Goal: Browse casually

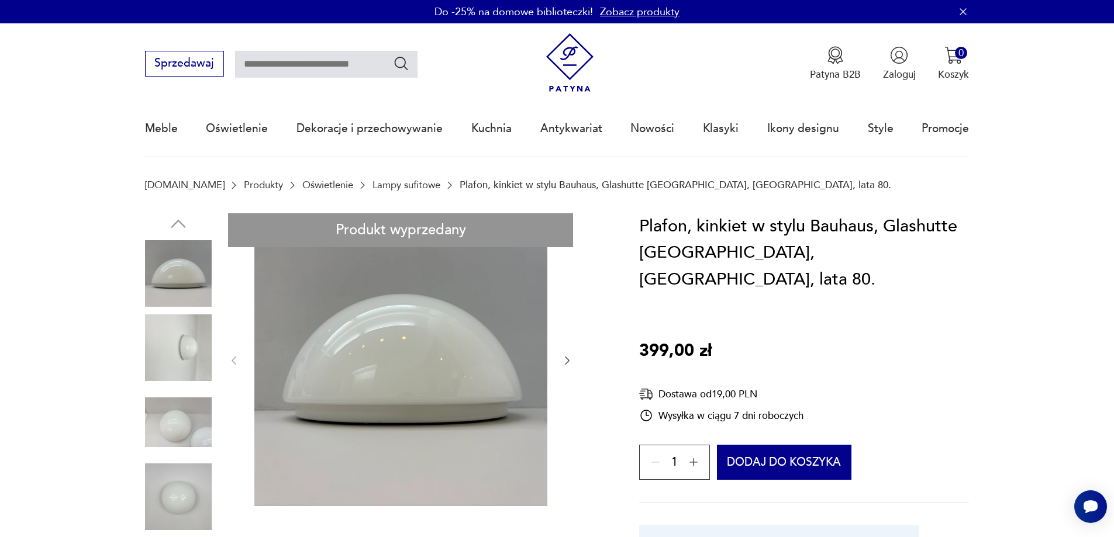
click at [174, 358] on img at bounding box center [178, 348] width 67 height 67
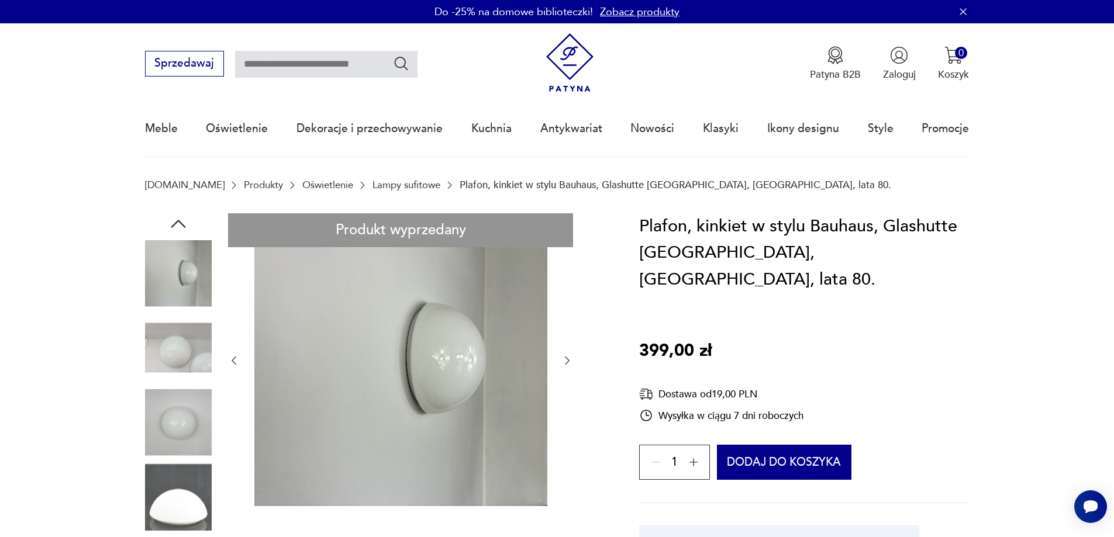
click at [167, 371] on img at bounding box center [178, 348] width 67 height 67
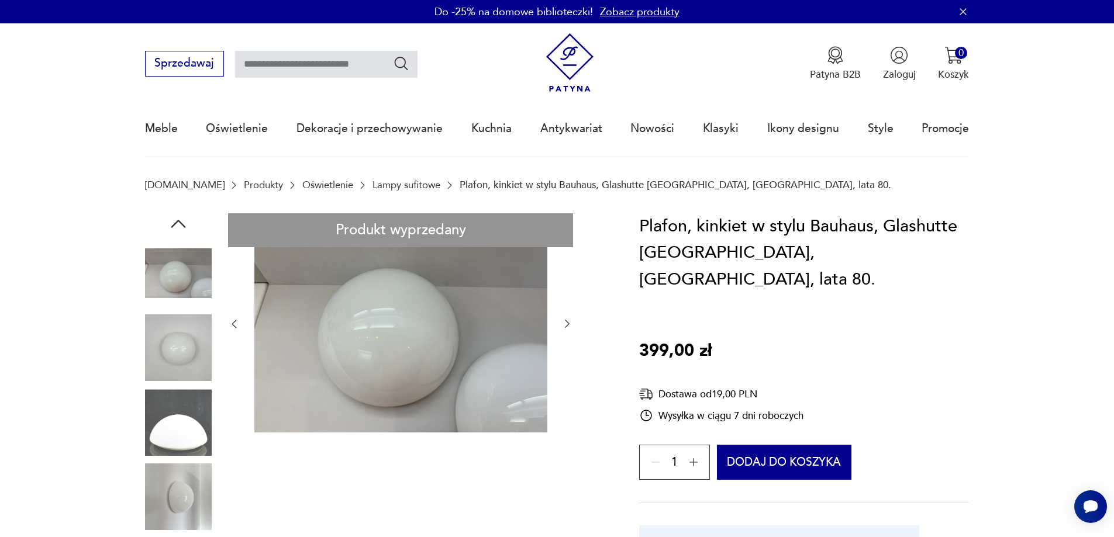
click at [168, 356] on img at bounding box center [178, 348] width 67 height 67
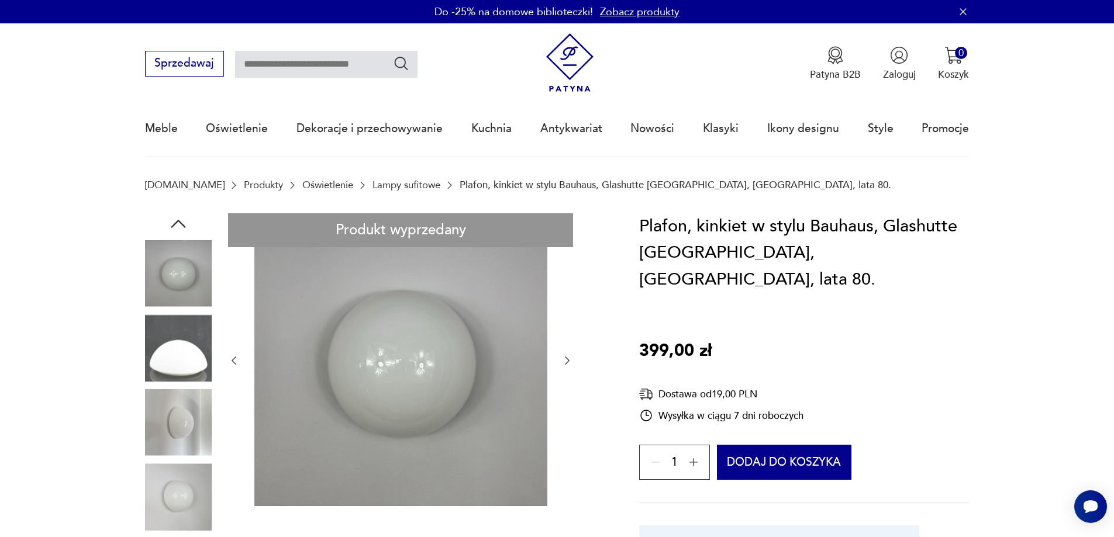
click at [169, 363] on img at bounding box center [178, 348] width 67 height 67
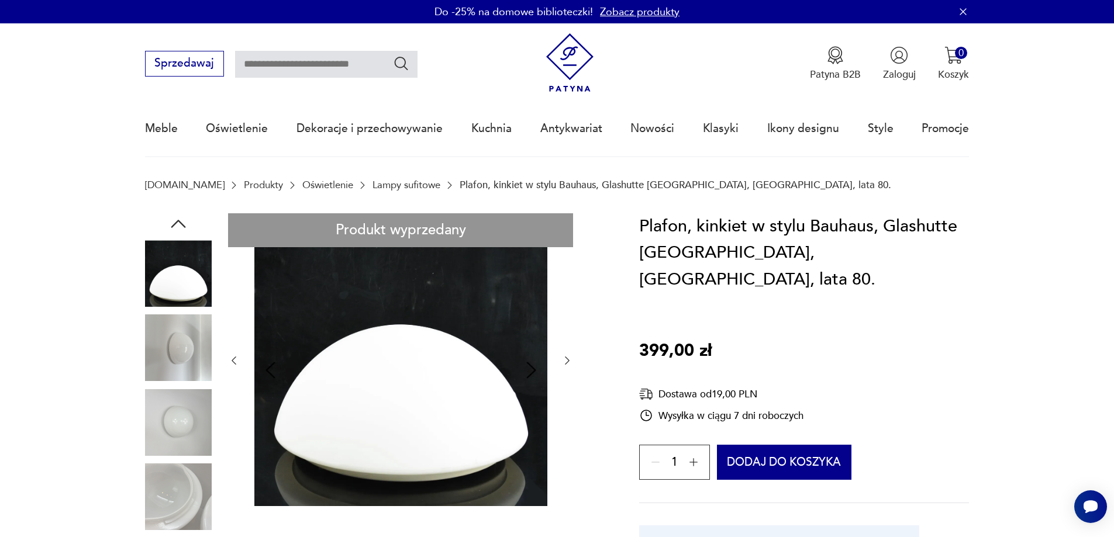
click at [161, 377] on img at bounding box center [178, 348] width 67 height 67
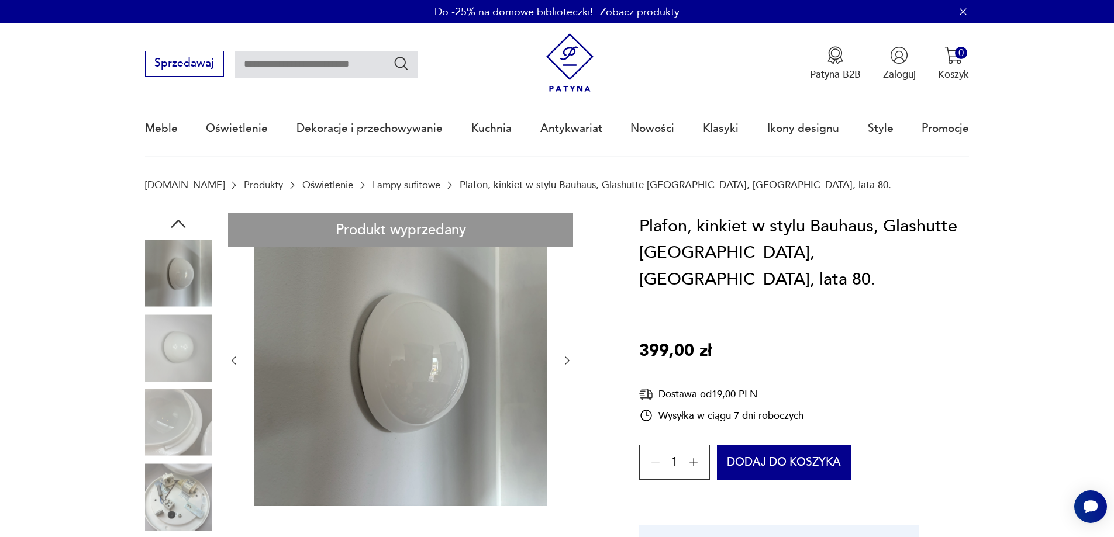
click at [166, 403] on img at bounding box center [178, 422] width 67 height 67
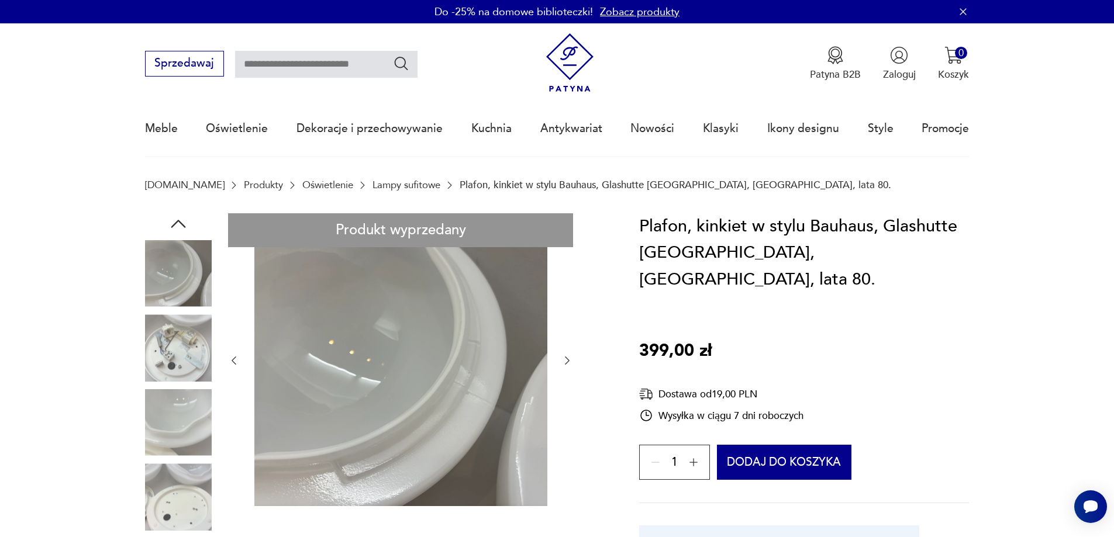
click at [177, 358] on img at bounding box center [178, 348] width 67 height 67
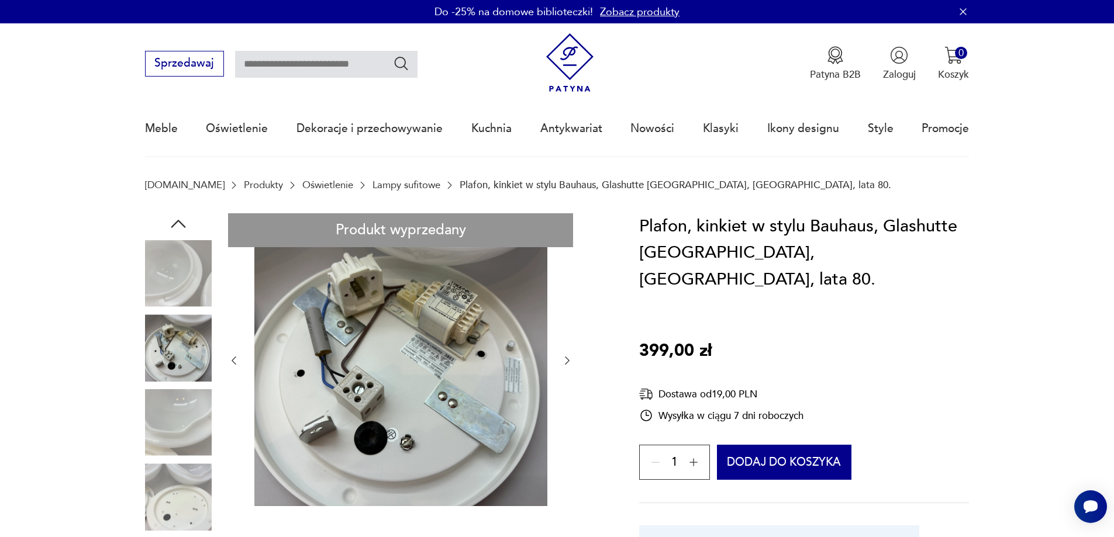
click at [175, 373] on img at bounding box center [178, 348] width 67 height 67
